Goal: Transaction & Acquisition: Subscribe to service/newsletter

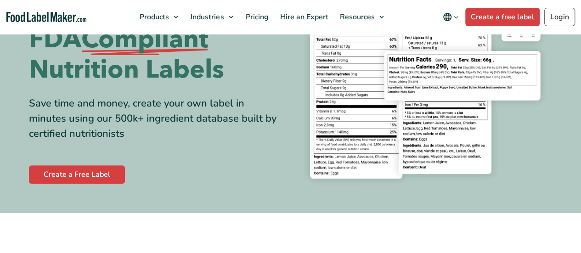
scroll to position [215, 0]
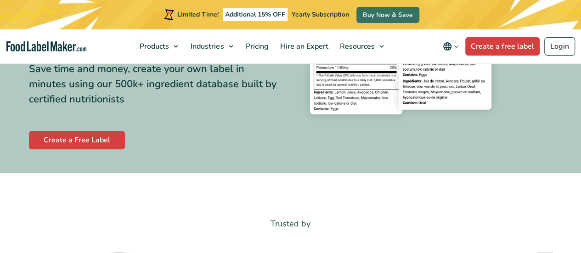
click at [83, 170] on section "Food Label Maker helps you easily analyze recipes and create regulatory complia…" at bounding box center [290, 10] width 581 height 327
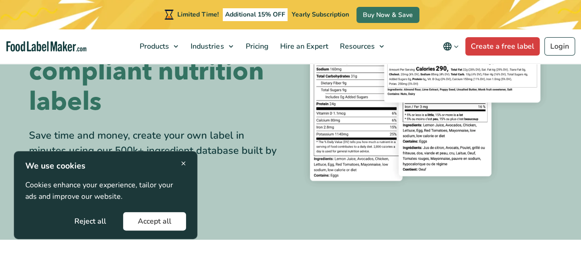
scroll to position [148, 0]
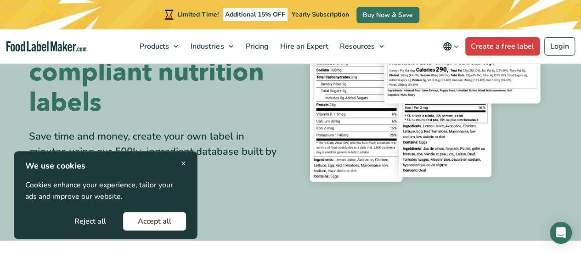
click at [273, 185] on div "Food Label Maker helps you easily analyze recipes and create regulatory complia…" at bounding box center [156, 77] width 255 height 283
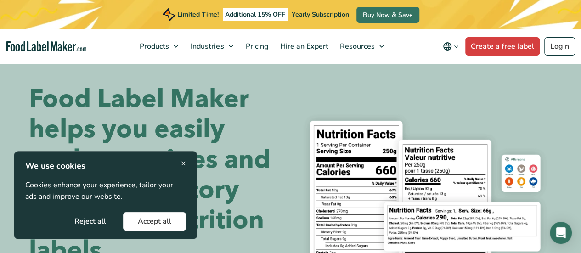
scroll to position [5, 0]
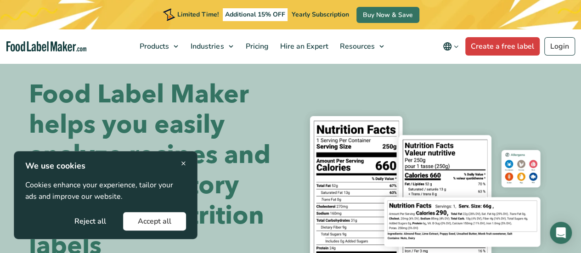
click at [185, 164] on span "×" at bounding box center [183, 163] width 5 height 12
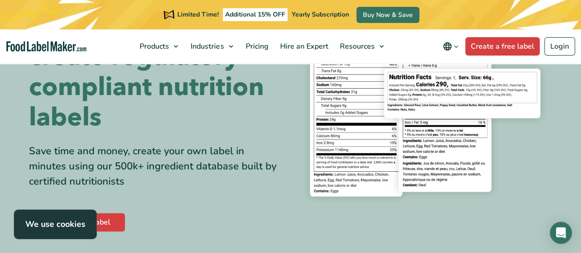
scroll to position [196, 0]
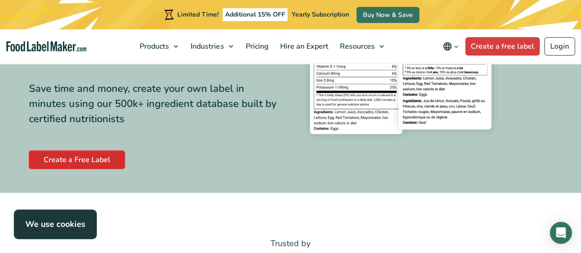
click at [100, 164] on link "Create a Free Label" at bounding box center [77, 160] width 96 height 18
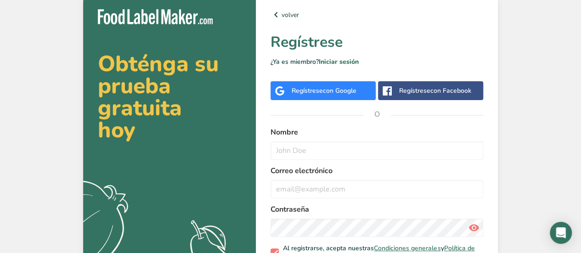
scroll to position [68, 0]
